Goal: Find specific page/section: Find specific page/section

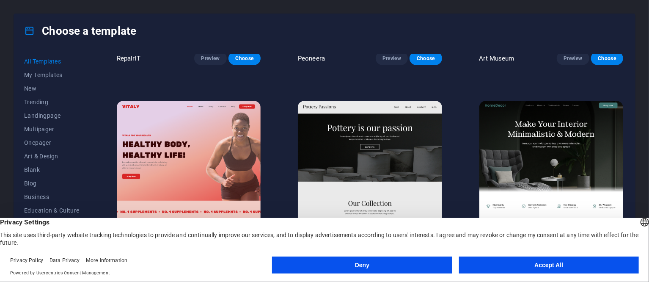
scroll to position [548, 0]
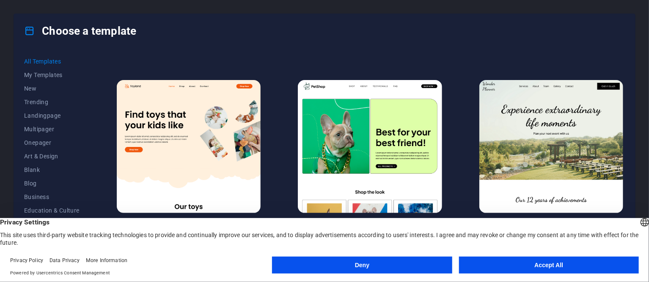
click at [575, 264] on button "Accept All" at bounding box center [549, 264] width 180 height 17
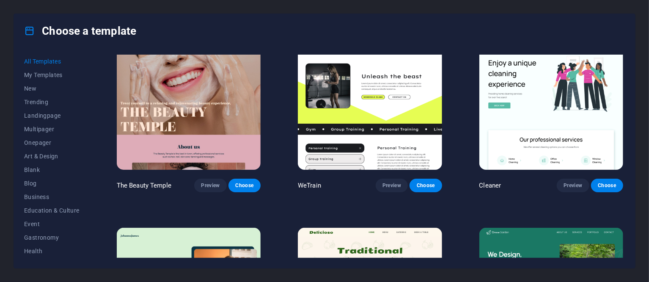
scroll to position [1564, 0]
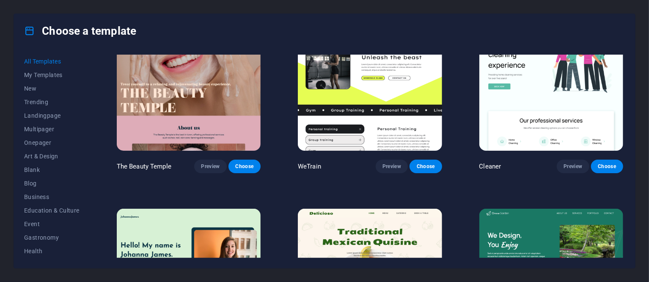
click at [503, 100] on img at bounding box center [551, 84] width 144 height 133
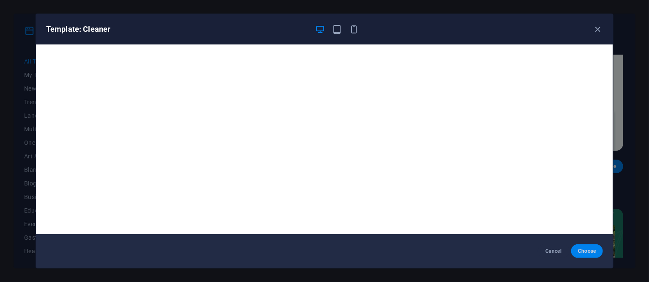
click at [579, 246] on button "Choose" at bounding box center [587, 251] width 32 height 14
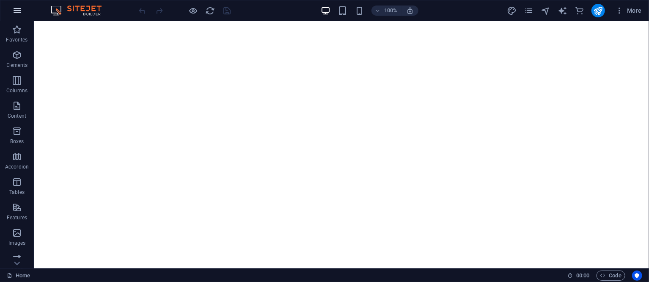
click at [22, 7] on button "button" at bounding box center [17, 10] width 20 height 20
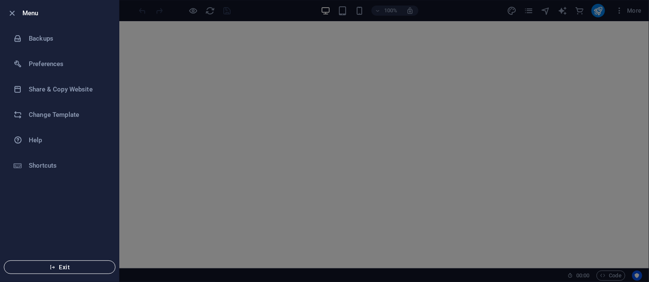
click at [76, 270] on span "Exit" at bounding box center [59, 267] width 97 height 7
